Goal: Information Seeking & Learning: Understand process/instructions

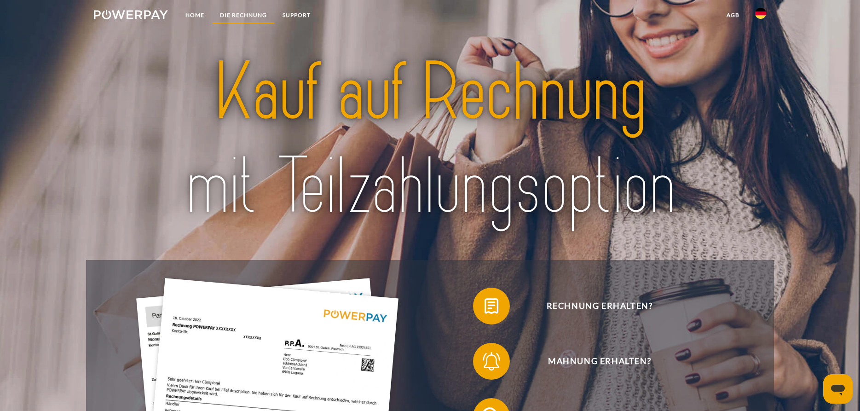
click at [246, 16] on link "DIE RECHNUNG" at bounding box center [243, 15] width 63 height 17
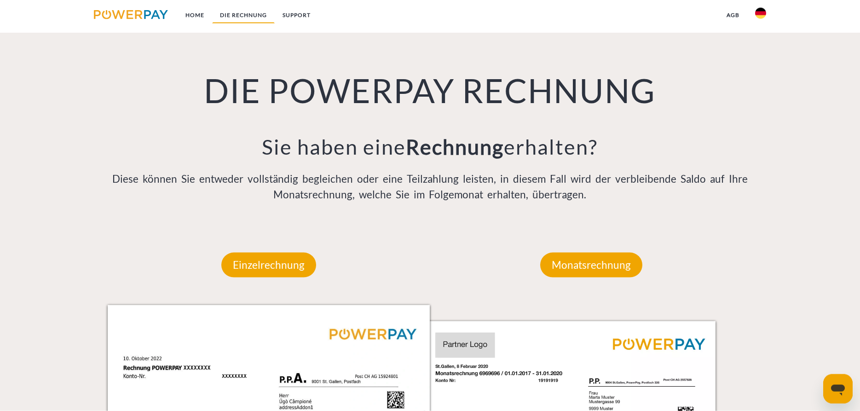
scroll to position [695, 0]
click at [581, 251] on div "Monatsrechnung" at bounding box center [590, 264] width 157 height 80
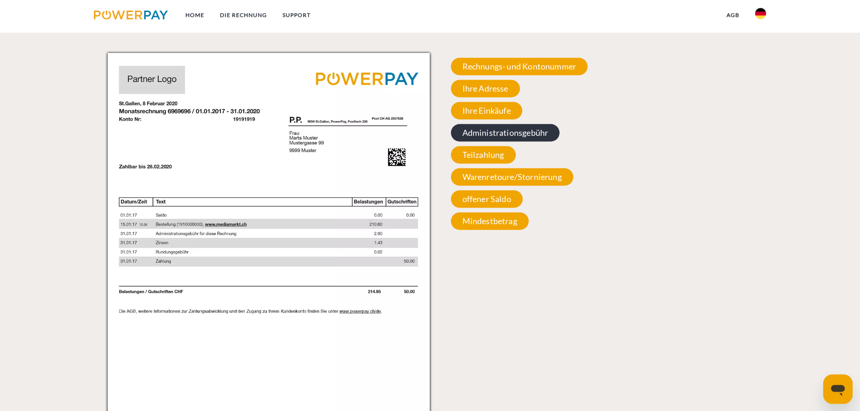
scroll to position [929, 0]
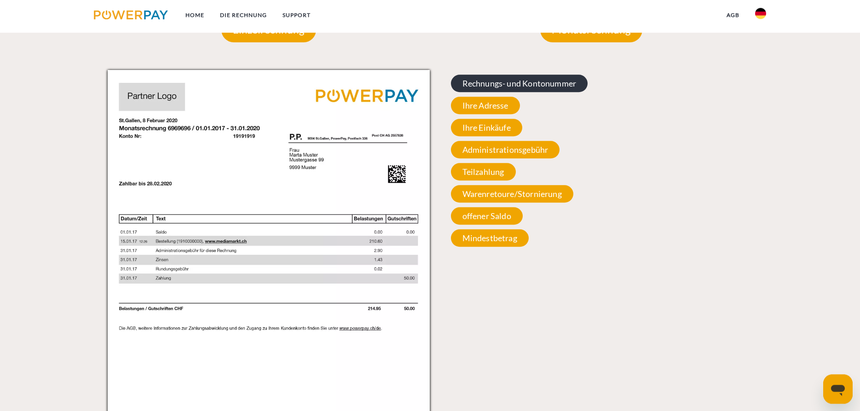
click at [506, 84] on span "Rechnungs- und Kontonummer" at bounding box center [519, 83] width 137 height 17
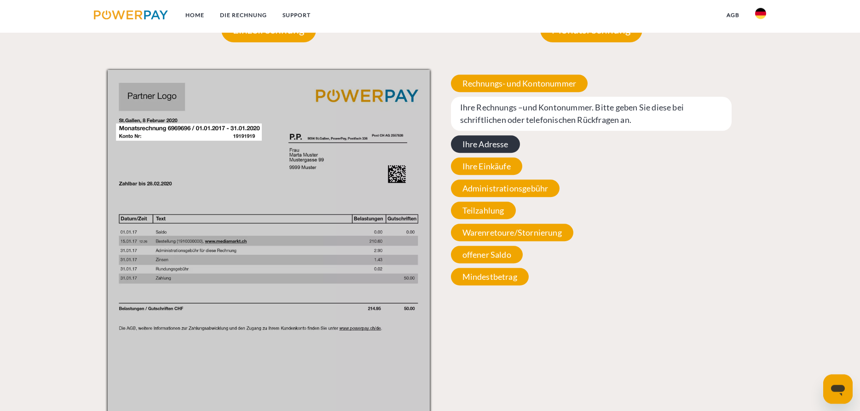
click at [489, 144] on span "Ihre Adresse" at bounding box center [485, 143] width 69 height 17
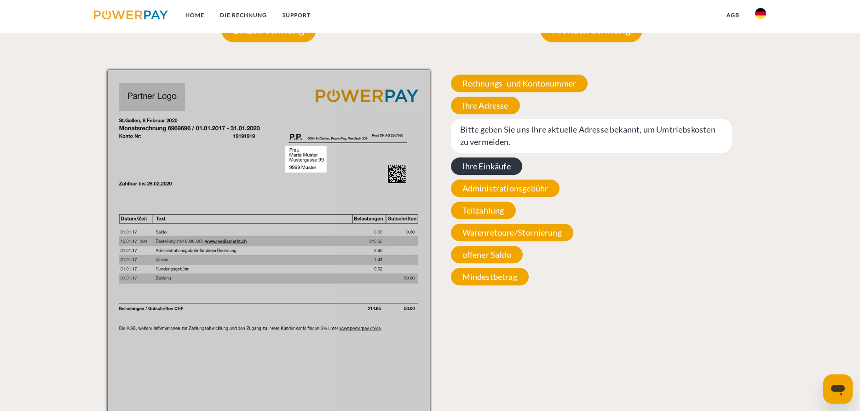
click at [484, 167] on span "Ihre Einkäufe" at bounding box center [486, 165] width 71 height 17
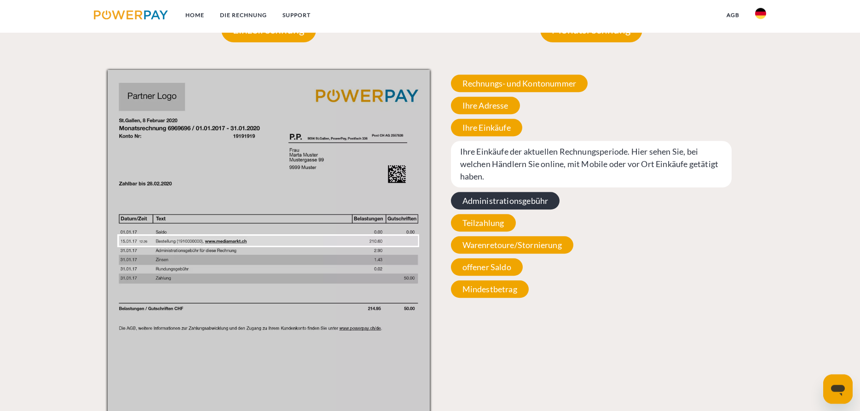
click at [478, 203] on span "Administrationsgebühr" at bounding box center [505, 200] width 109 height 17
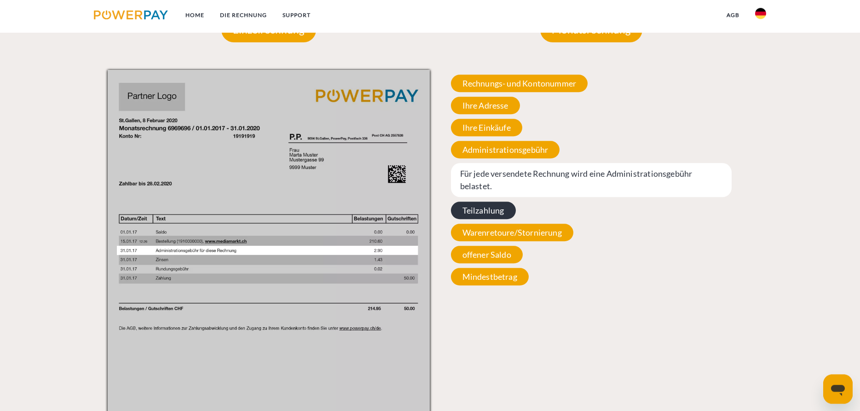
click at [475, 217] on span "Teilzahlung" at bounding box center [483, 209] width 65 height 17
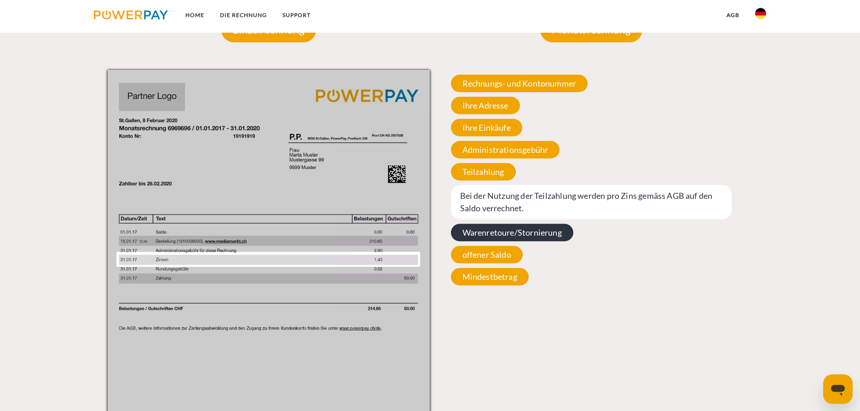
click at [483, 237] on span "Warenretoure/Stornierung" at bounding box center [512, 232] width 122 height 17
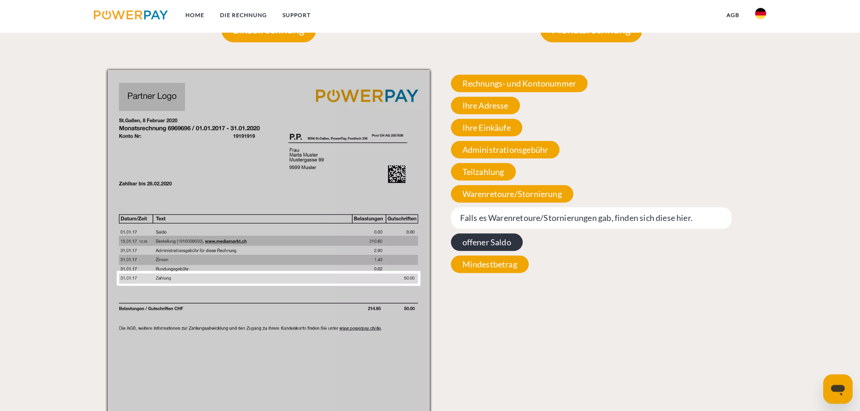
click at [478, 244] on span "offener Saldo" at bounding box center [487, 241] width 72 height 17
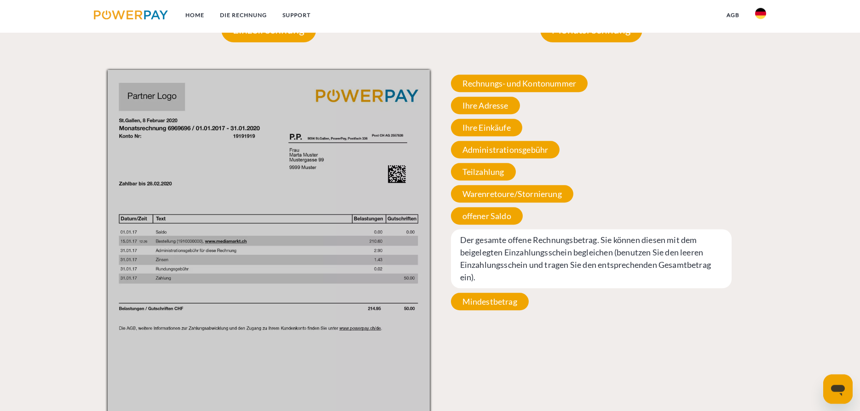
click at [497, 293] on span "Mindestbetrag" at bounding box center [490, 301] width 78 height 17
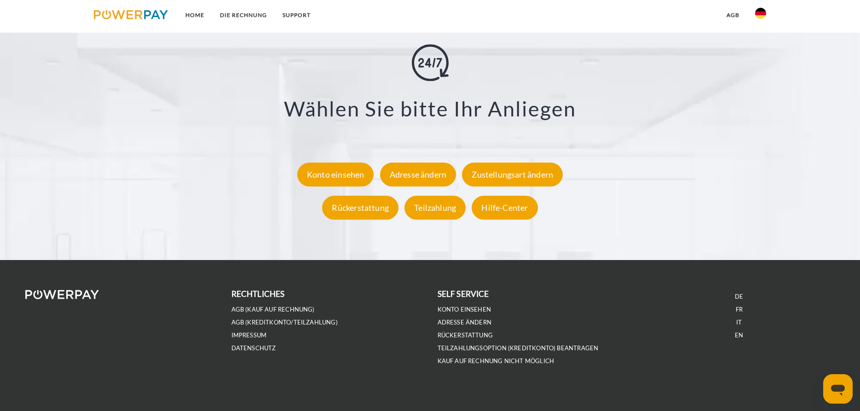
scroll to position [1808, 0]
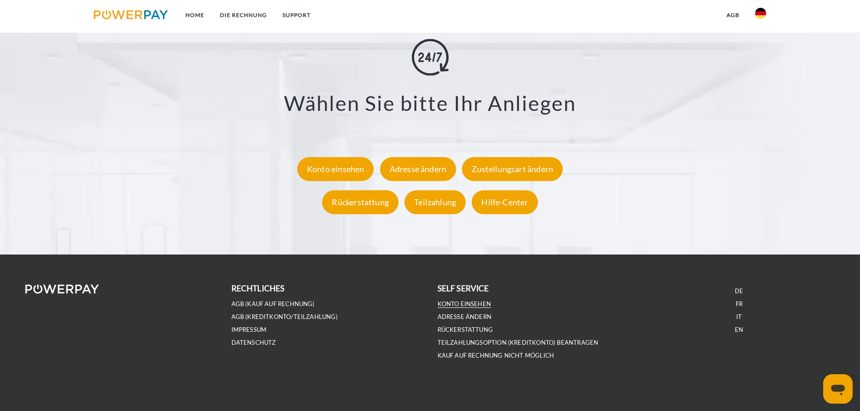
click at [467, 303] on link "Konto einsehen" at bounding box center [464, 304] width 54 height 8
